Goal: Information Seeking & Learning: Learn about a topic

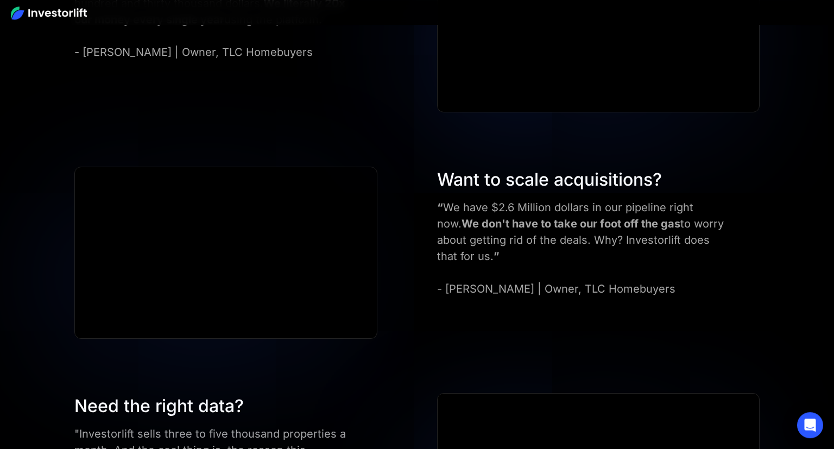
scroll to position [4128, 0]
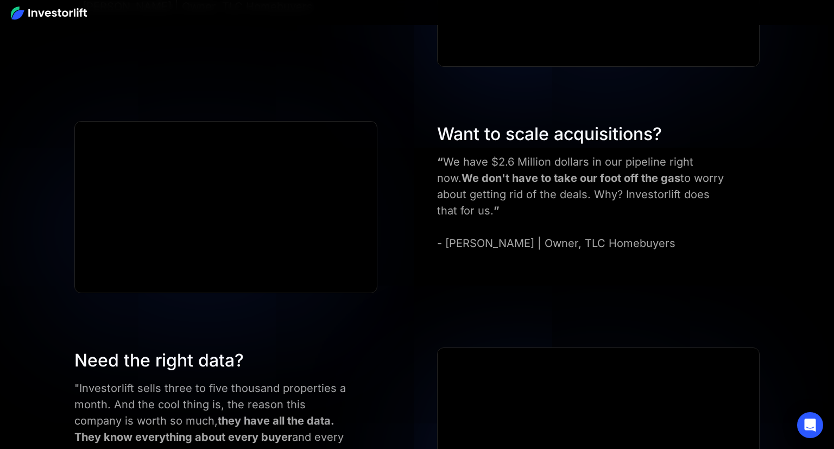
click at [543, 134] on div "Want to scale acquisitions?" at bounding box center [582, 134] width 290 height 26
click at [472, 221] on div "“ We have $2.6 Million dollars in our pipeline right now. We don't have to take…" at bounding box center [582, 203] width 290 height 98
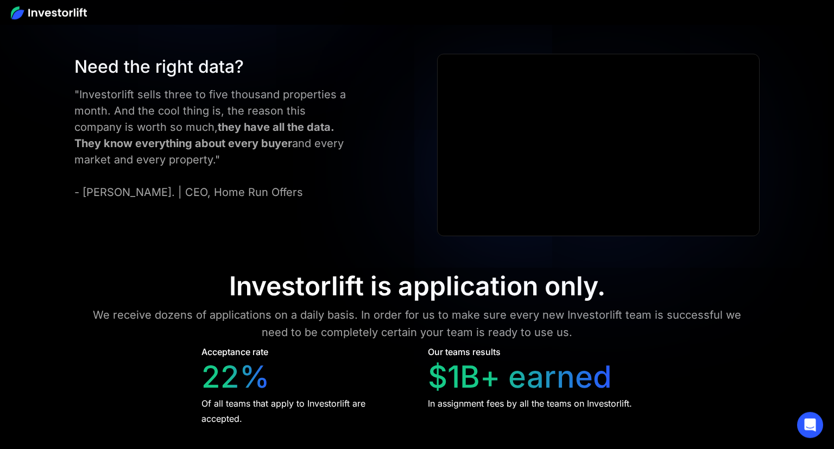
scroll to position [4587, 0]
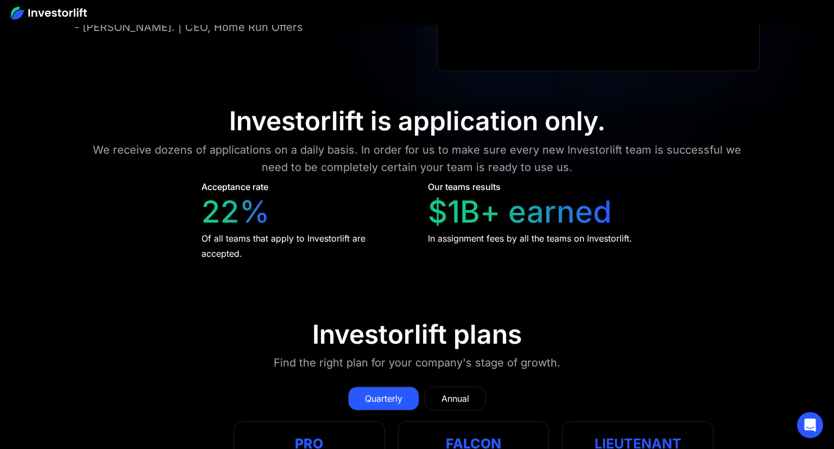
click at [377, 123] on div "Investorlift is application only." at bounding box center [417, 120] width 376 height 31
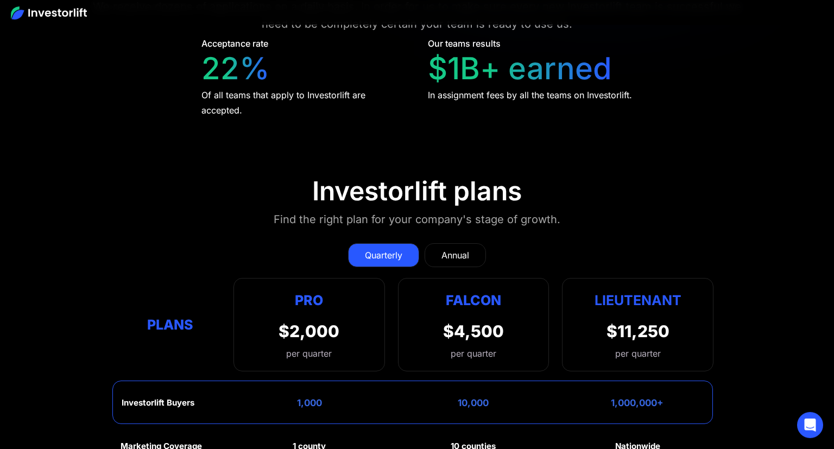
scroll to position [4730, 0]
click at [445, 249] on div "Annual" at bounding box center [455, 255] width 28 height 13
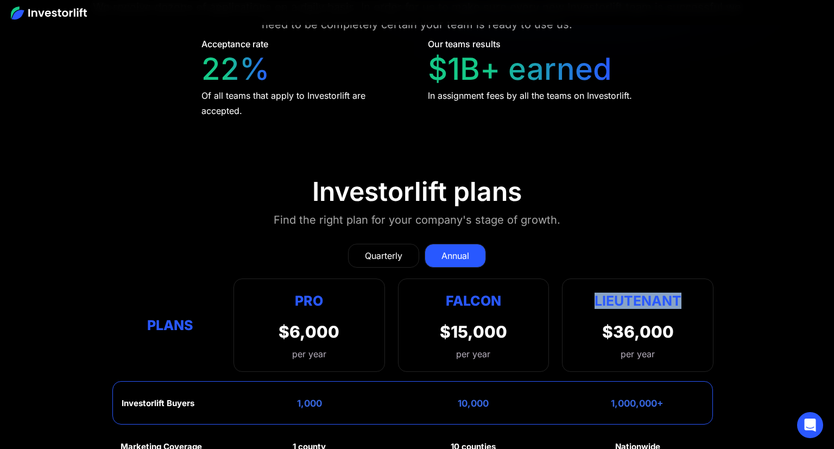
drag, startPoint x: 592, startPoint y: 323, endPoint x: 710, endPoint y: 332, distance: 118.7
click at [710, 332] on div "Lieutenant $36,000 per year" at bounding box center [637, 325] width 151 height 93
click at [776, 338] on section "Investorlift plans Find the right plan for your company's stage of growth. Quar…" at bounding box center [417, 445] width 834 height 591
drag, startPoint x: 648, startPoint y: 323, endPoint x: 648, endPoint y: 330, distance: 6.5
click at [648, 327] on div "$36,000" at bounding box center [638, 332] width 72 height 20
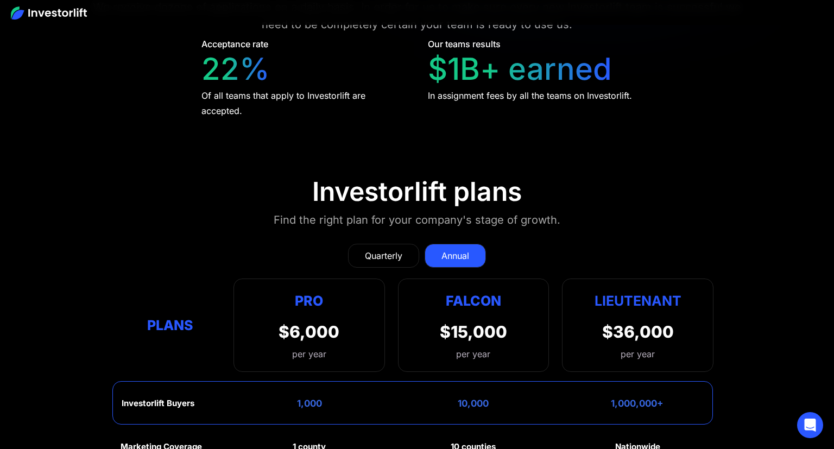
click at [648, 330] on div "$36,000" at bounding box center [638, 332] width 72 height 20
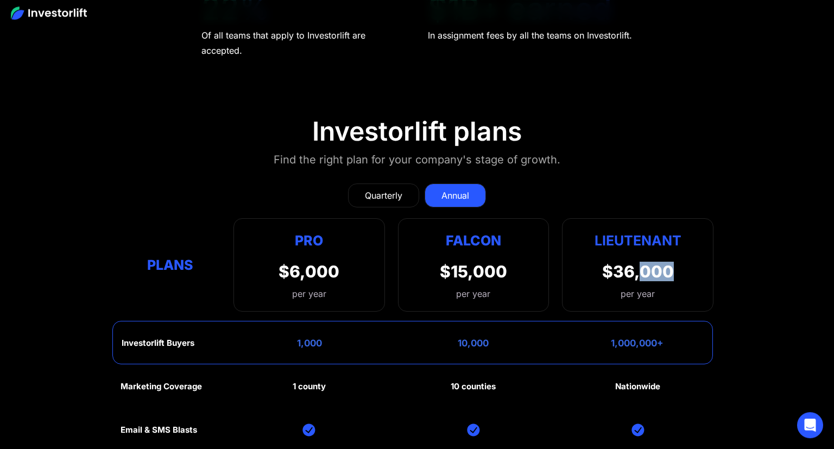
scroll to position [4844, 0]
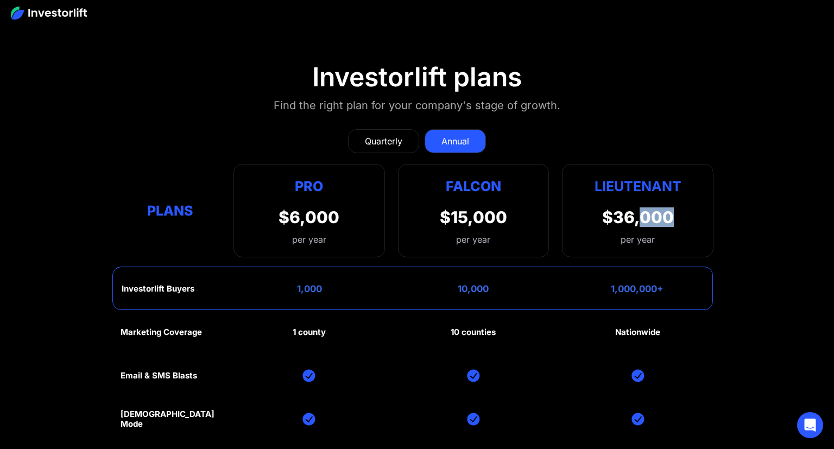
click at [390, 135] on div "Quarterly" at bounding box center [383, 141] width 37 height 13
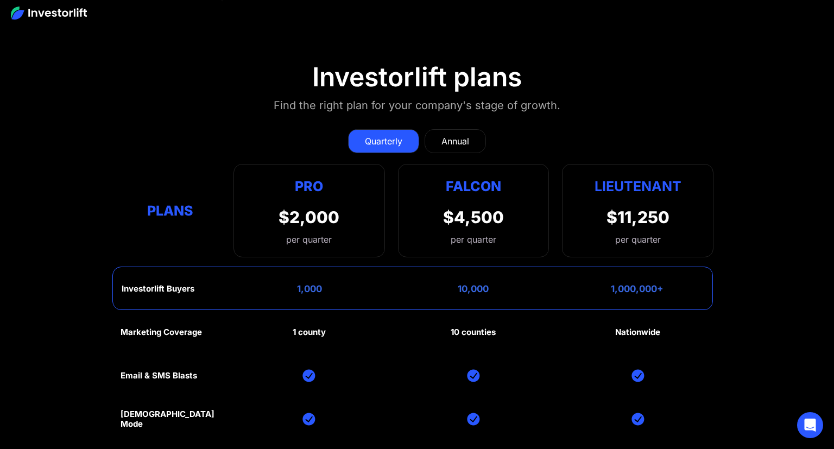
click at [445, 141] on div "Annual" at bounding box center [455, 141] width 28 height 13
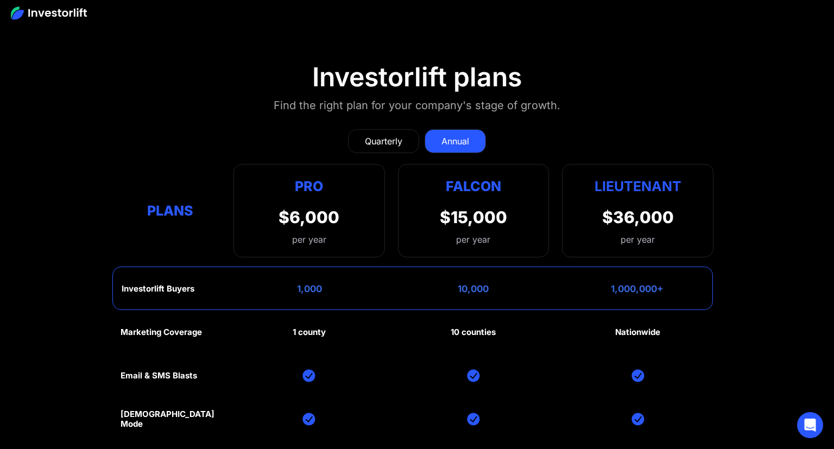
click at [637, 207] on div "$36,000" at bounding box center [638, 217] width 72 height 20
click at [764, 211] on section "Investorlift plans Find the right plan for your company's stage of growth. Quar…" at bounding box center [417, 330] width 834 height 591
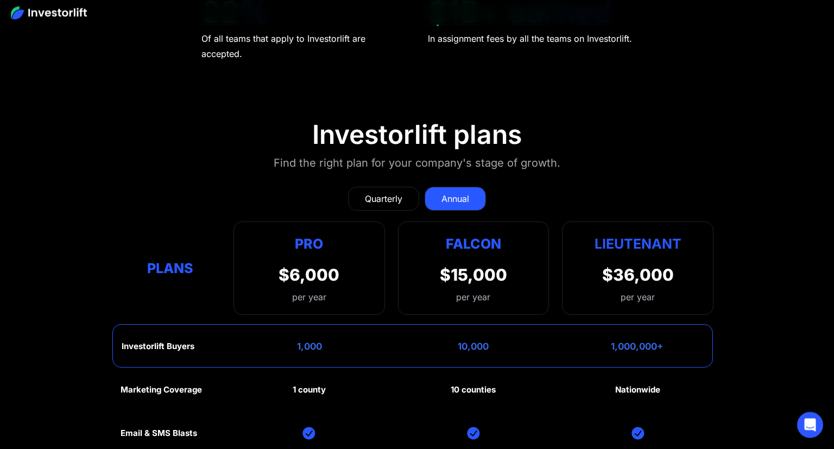
scroll to position [4730, 0]
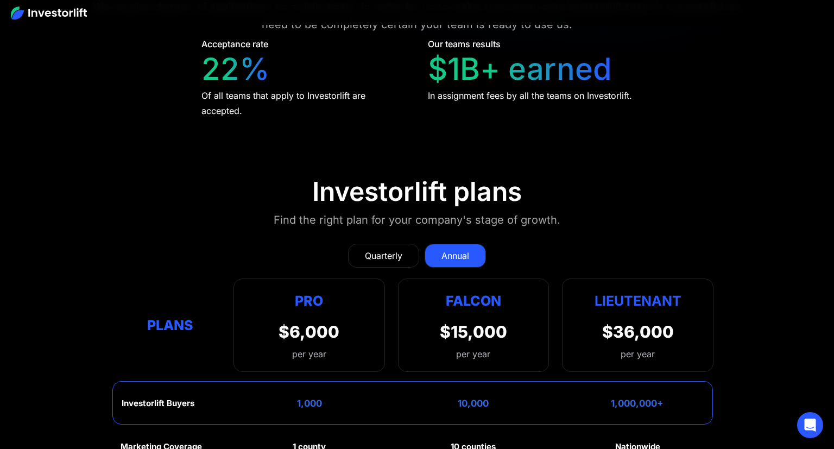
click at [394, 253] on div "Quarterly" at bounding box center [383, 255] width 37 height 13
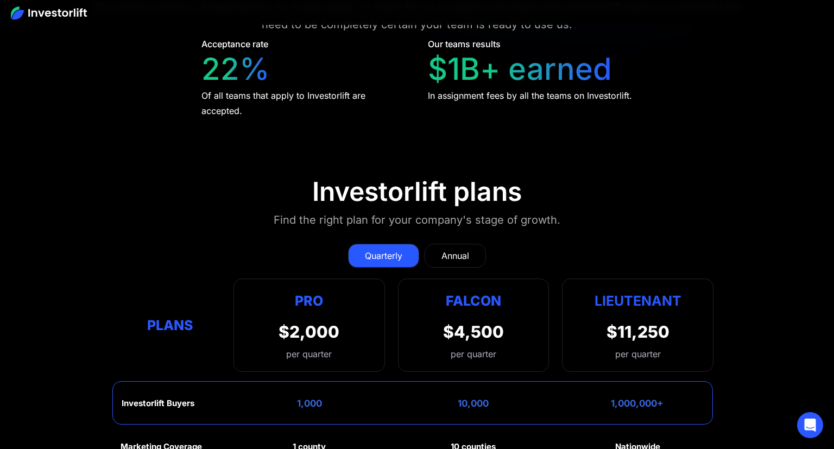
click at [467, 255] on div "Annual" at bounding box center [455, 255] width 28 height 13
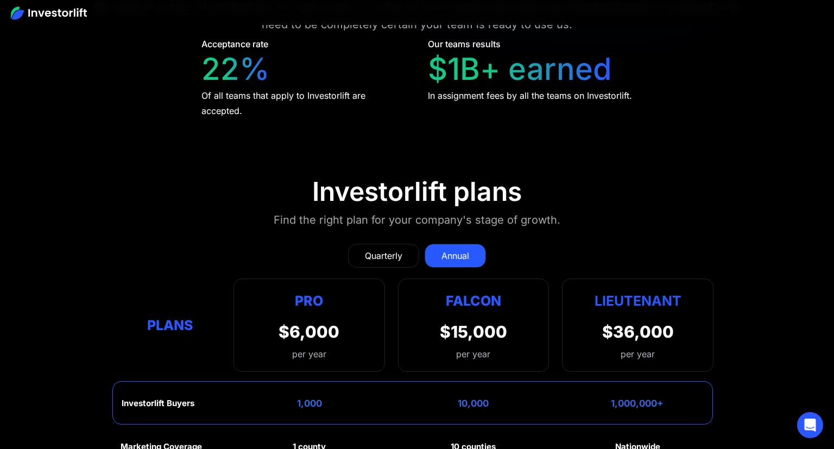
click at [379, 253] on div "Quarterly" at bounding box center [383, 255] width 37 height 13
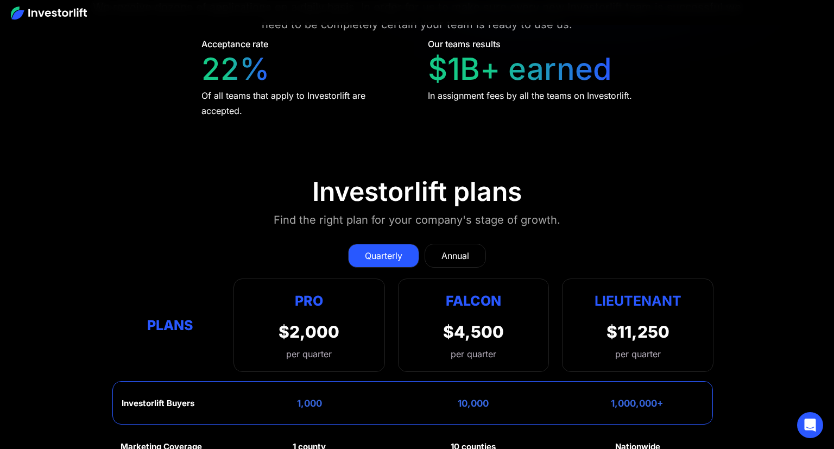
click at [439, 251] on link "Annual" at bounding box center [455, 256] width 61 height 24
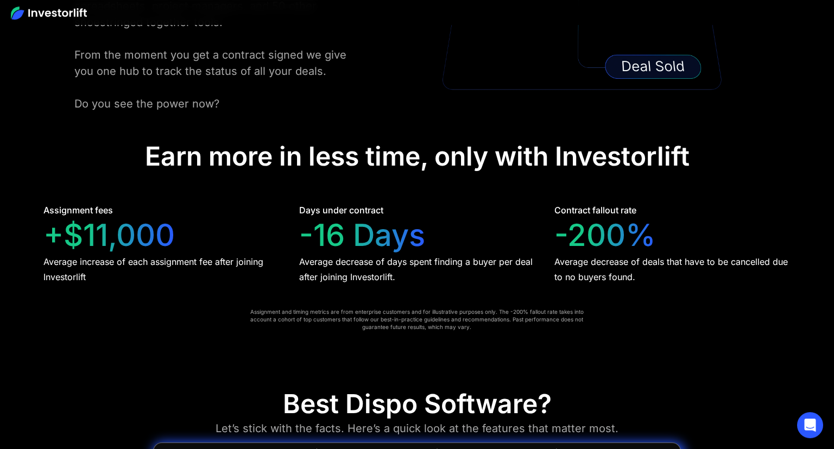
scroll to position [2092, 0]
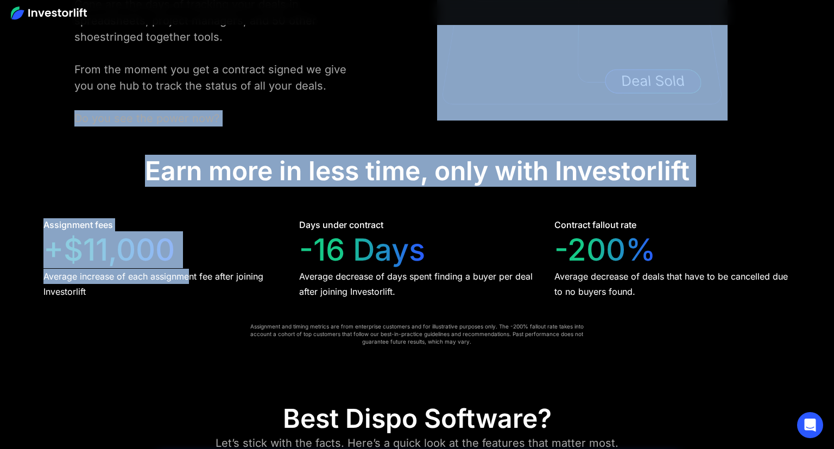
drag, startPoint x: 33, startPoint y: 243, endPoint x: 192, endPoint y: 250, distance: 158.7
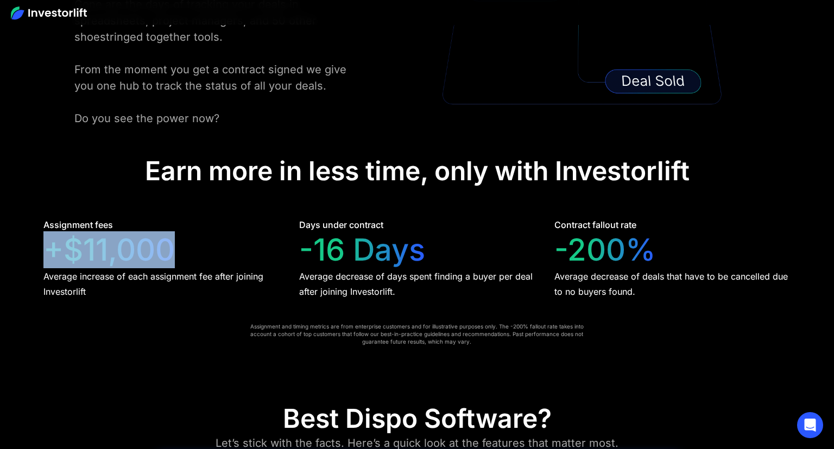
drag, startPoint x: 53, startPoint y: 252, endPoint x: 167, endPoint y: 251, distance: 114.6
click at [167, 251] on div "+$11,000" at bounding box center [108, 250] width 131 height 36
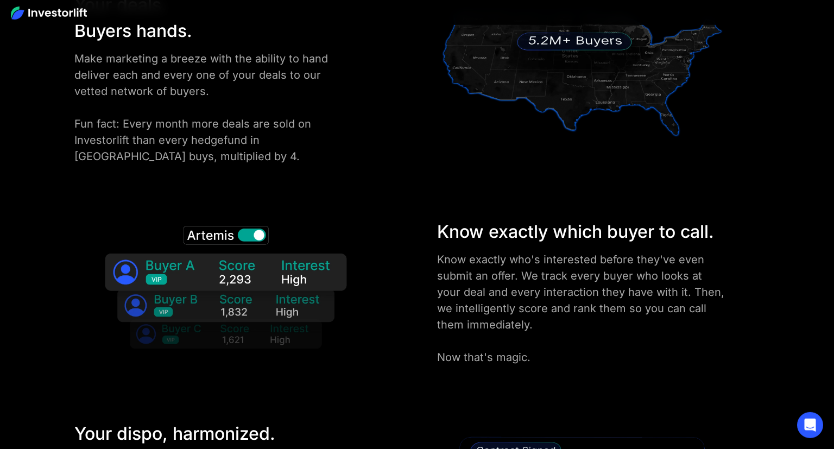
scroll to position [1633, 0]
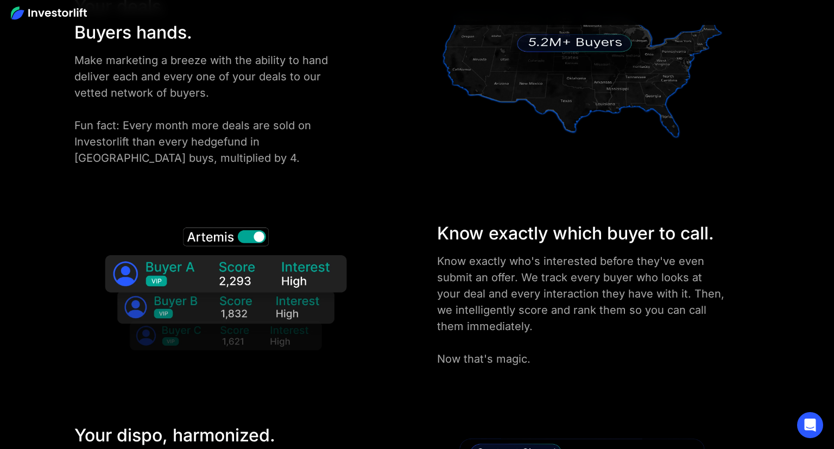
click at [269, 286] on img at bounding box center [226, 294] width 273 height 148
click at [257, 239] on img at bounding box center [226, 294] width 273 height 148
click at [201, 238] on img at bounding box center [226, 294] width 273 height 148
click at [174, 238] on img at bounding box center [226, 294] width 273 height 148
drag, startPoint x: 155, startPoint y: 216, endPoint x: 286, endPoint y: 302, distance: 157.2
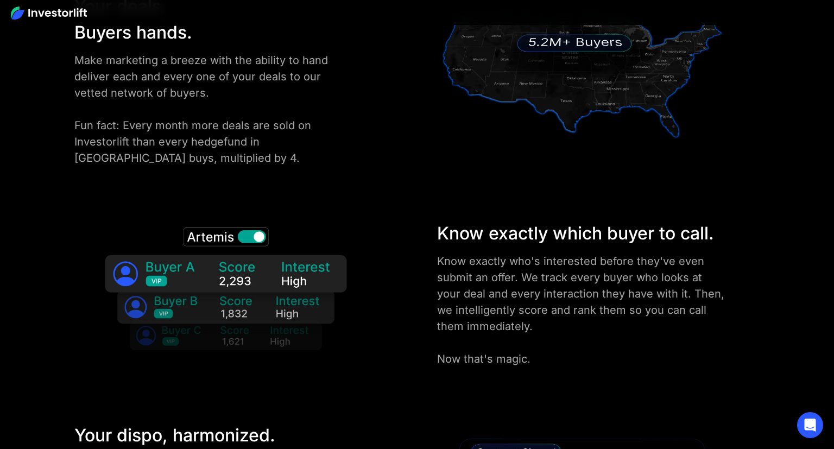
click at [286, 302] on div "Rapidly build your buyers list. Plug in any property in [GEOGRAPHIC_DATA] to fi…" at bounding box center [417, 188] width 834 height 793
click at [382, 226] on div at bounding box center [237, 294] width 336 height 148
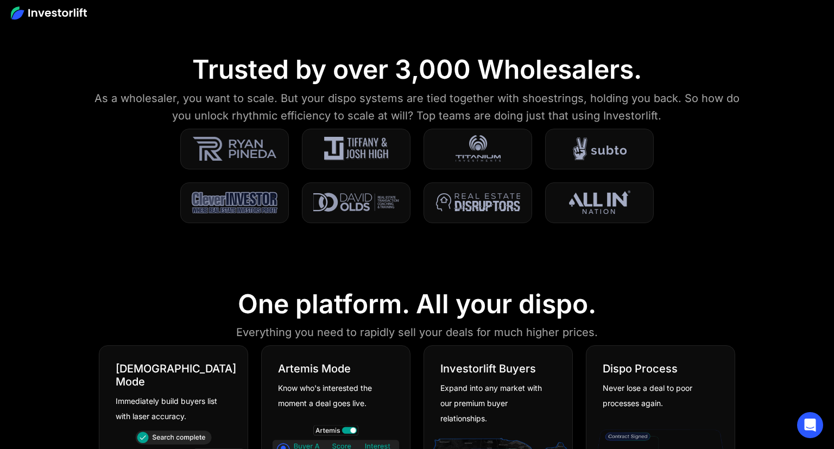
scroll to position [372, 0]
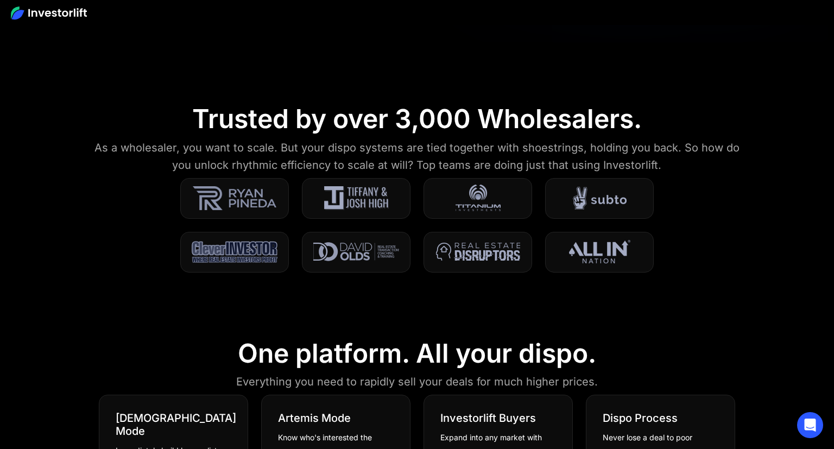
click at [363, 205] on img at bounding box center [356, 198] width 65 height 27
click at [379, 266] on div at bounding box center [356, 252] width 109 height 41
click at [359, 249] on img at bounding box center [356, 251] width 86 height 27
click at [330, 255] on img at bounding box center [356, 251] width 86 height 27
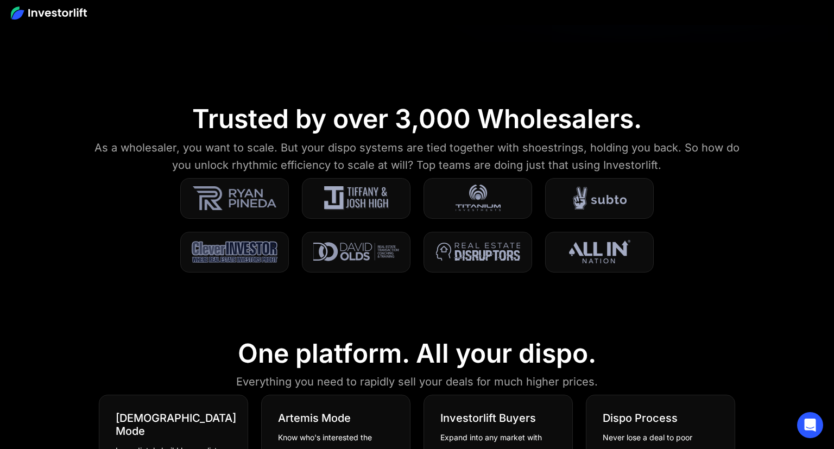
drag, startPoint x: 230, startPoint y: 196, endPoint x: 129, endPoint y: 194, distance: 101.5
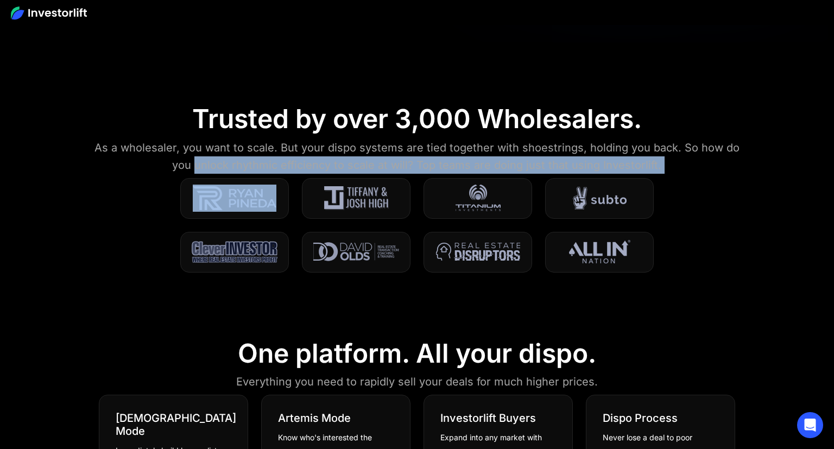
drag, startPoint x: 208, startPoint y: 189, endPoint x: 229, endPoint y: 208, distance: 28.1
click at [227, 207] on section "Trusted by over 3,000 Wholesalers. As a wholesaler, you want to scale. But your…" at bounding box center [417, 194] width 834 height 235
click at [276, 243] on img at bounding box center [235, 251] width 86 height 27
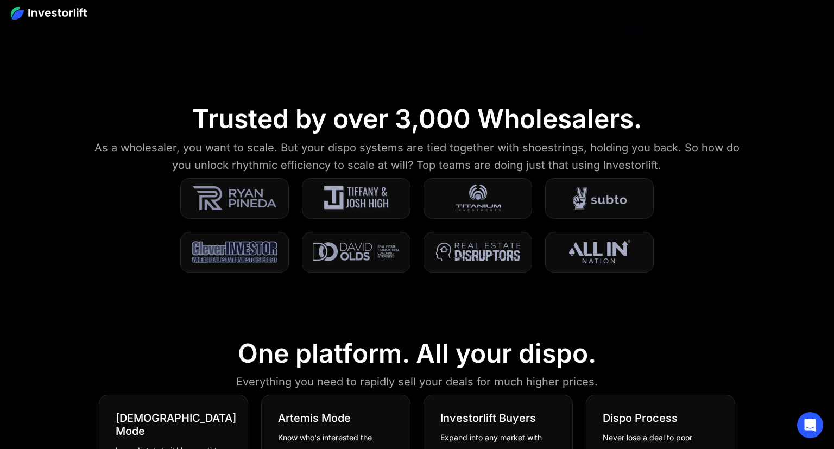
click at [405, 274] on section "Trusted by over 3,000 Wholesalers. As a wholesaler, you want to scale. But your…" at bounding box center [417, 194] width 834 height 235
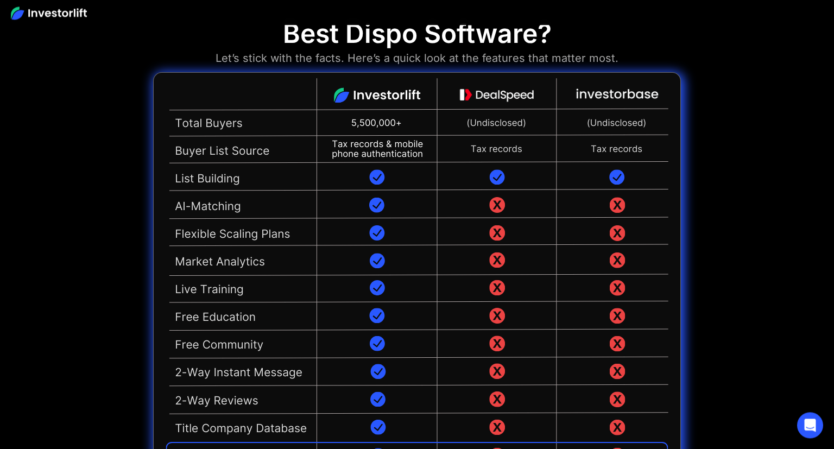
scroll to position [2475, 0]
